Goal: Find specific page/section: Find specific page/section

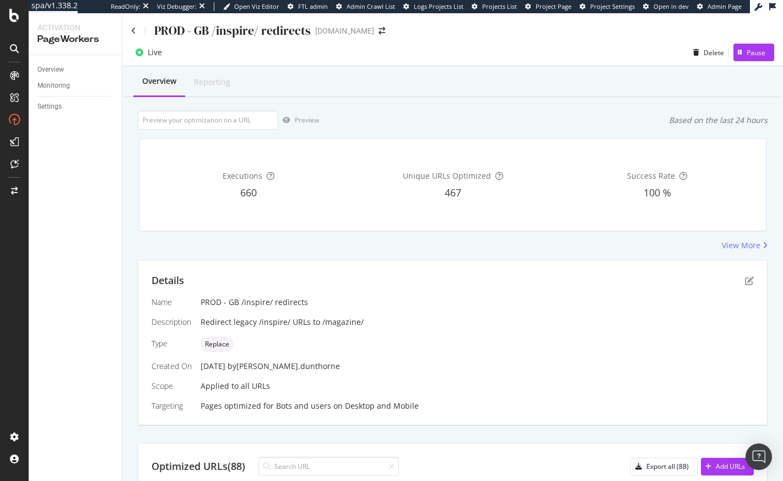
scroll to position [374, 0]
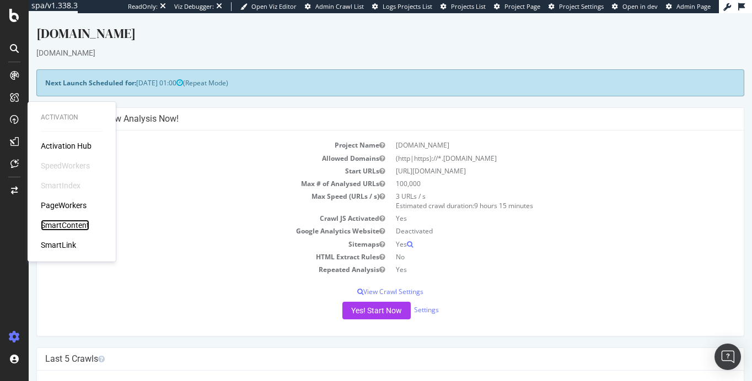
click at [73, 223] on div "SmartContent" at bounding box center [65, 225] width 49 height 11
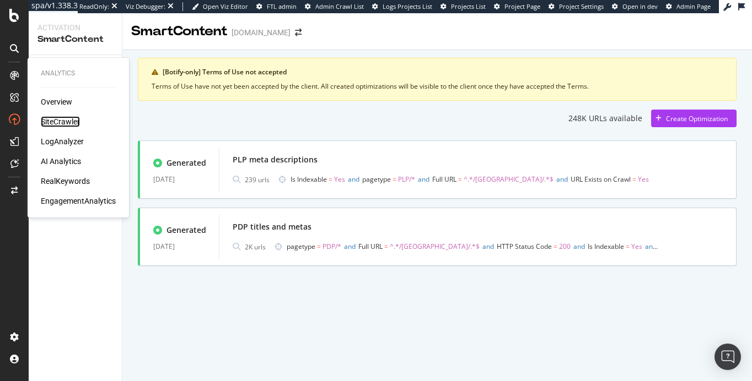
click at [57, 121] on div "SiteCrawler" at bounding box center [60, 121] width 39 height 11
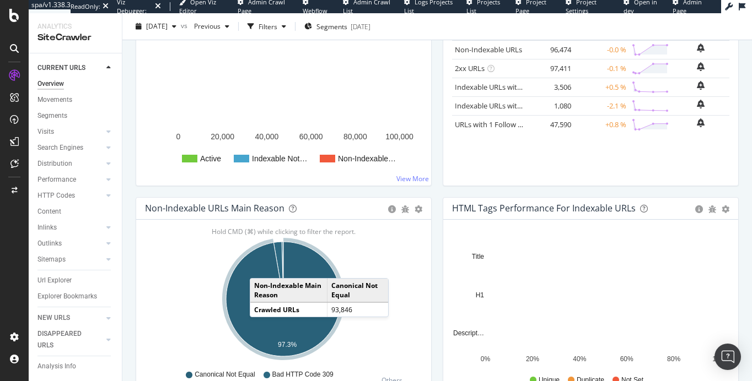
scroll to position [300, 0]
